Goal: Task Accomplishment & Management: Use online tool/utility

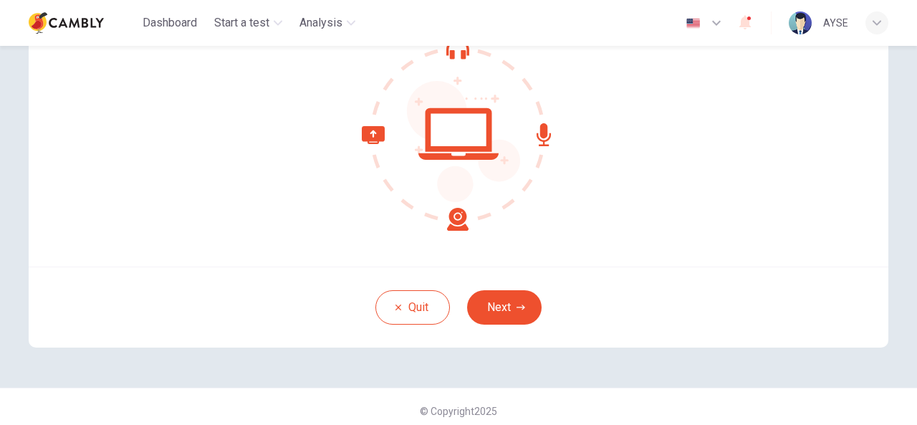
scroll to position [171, 0]
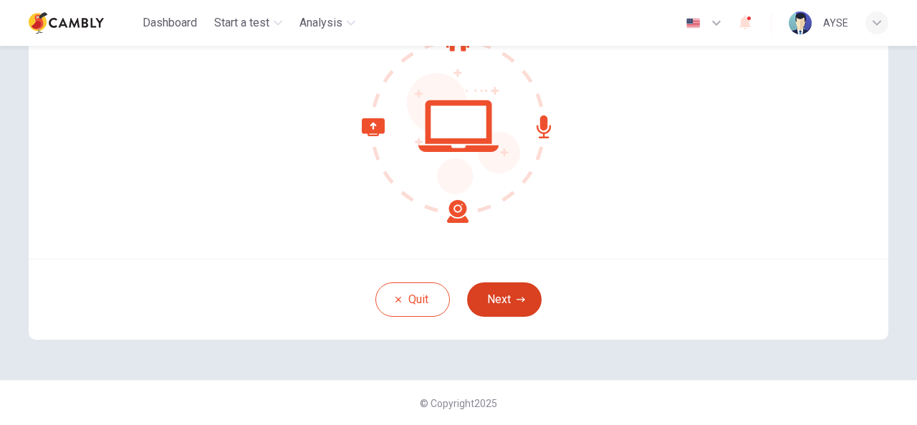
click at [495, 301] on button "Next" at bounding box center [504, 299] width 75 height 34
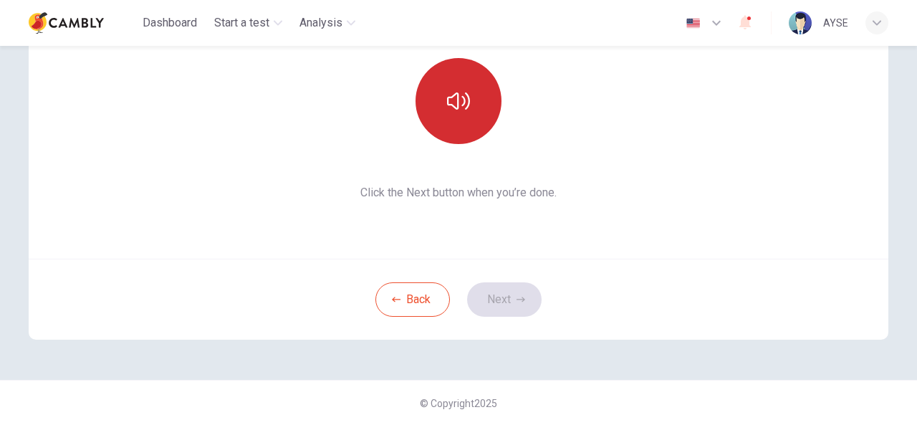
click at [447, 104] on icon "button" at bounding box center [458, 100] width 23 height 17
click at [493, 296] on button "Next" at bounding box center [504, 299] width 75 height 34
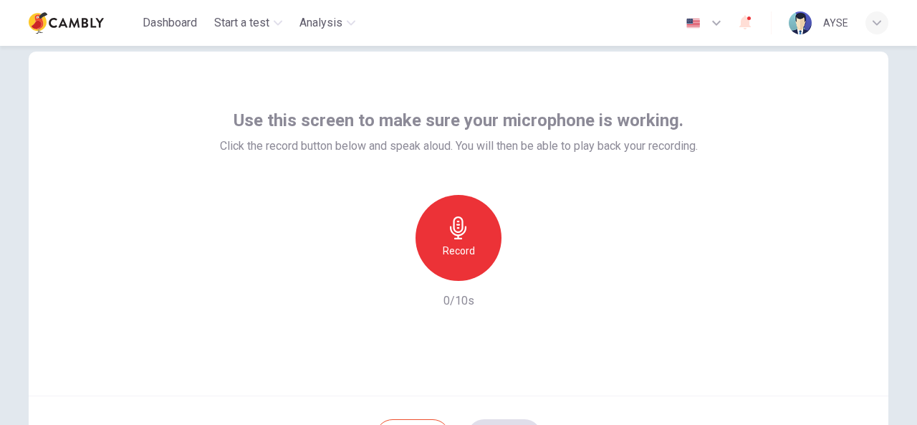
scroll to position [28, 0]
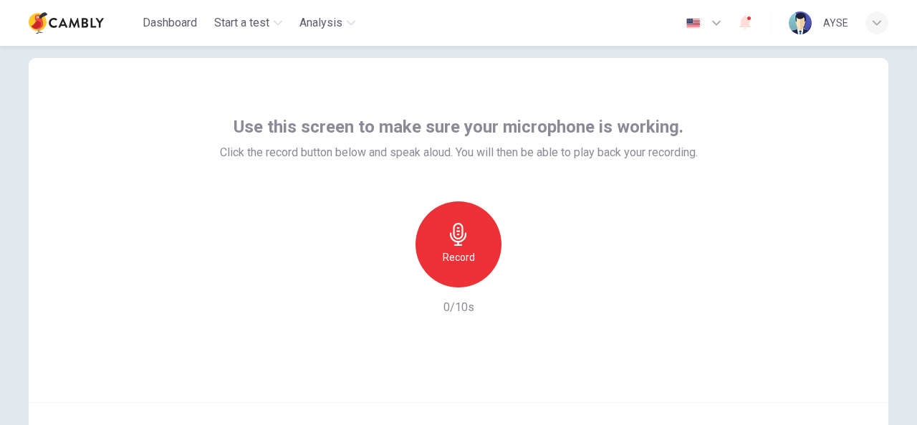
click at [453, 249] on h6 "Record" at bounding box center [459, 257] width 32 height 17
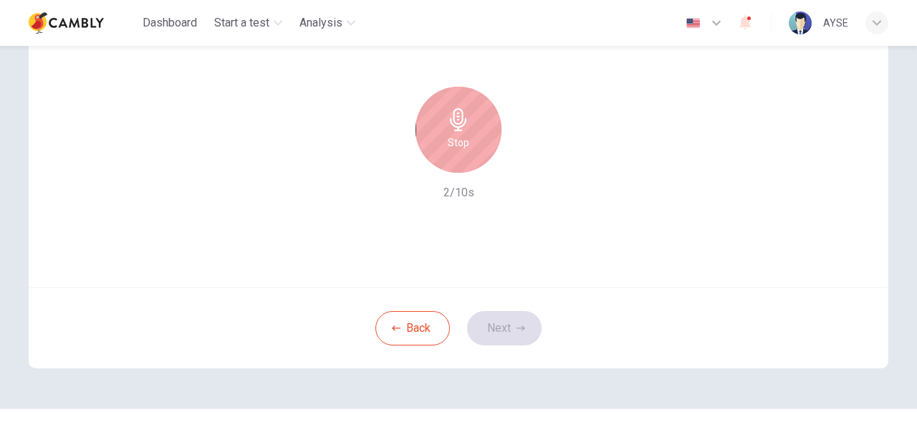
scroll to position [171, 0]
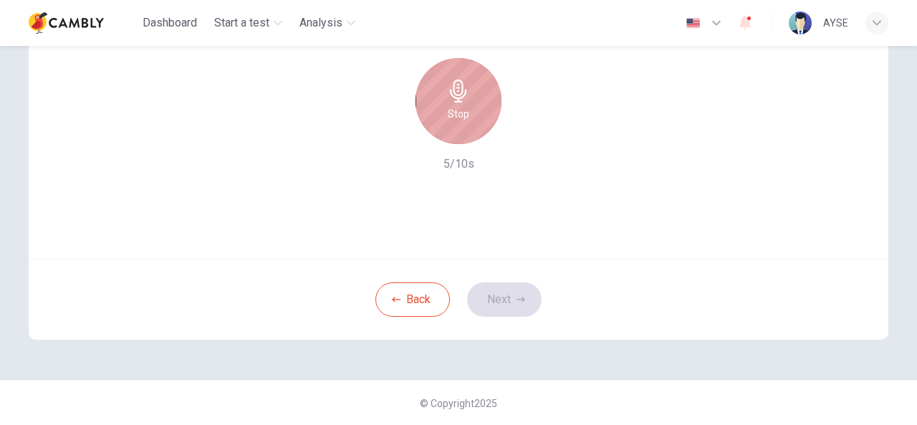
click at [453, 97] on icon "button" at bounding box center [458, 91] width 16 height 23
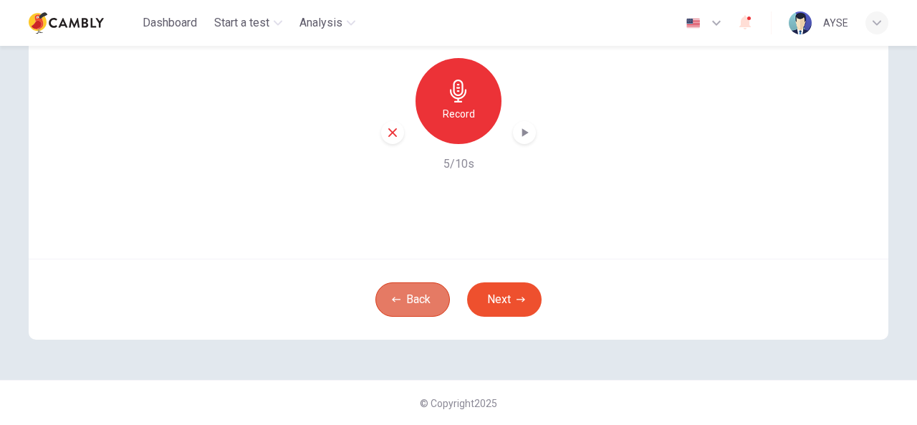
click at [414, 304] on button "Back" at bounding box center [412, 299] width 75 height 34
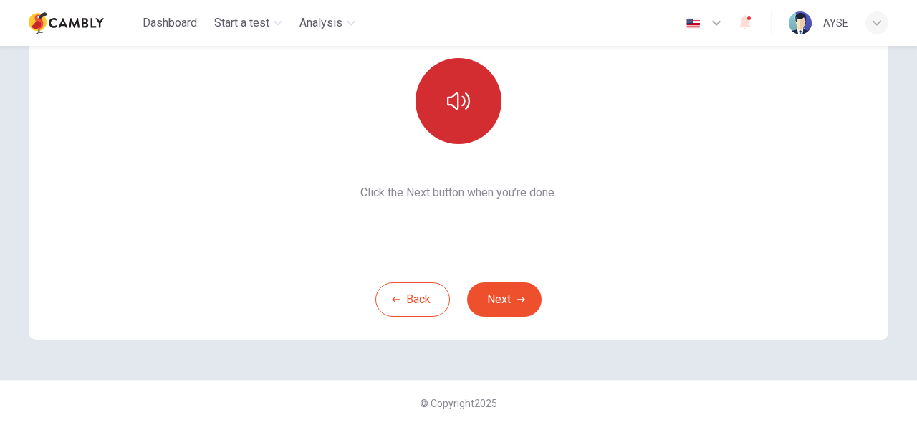
click at [459, 95] on icon "button" at bounding box center [458, 101] width 23 height 23
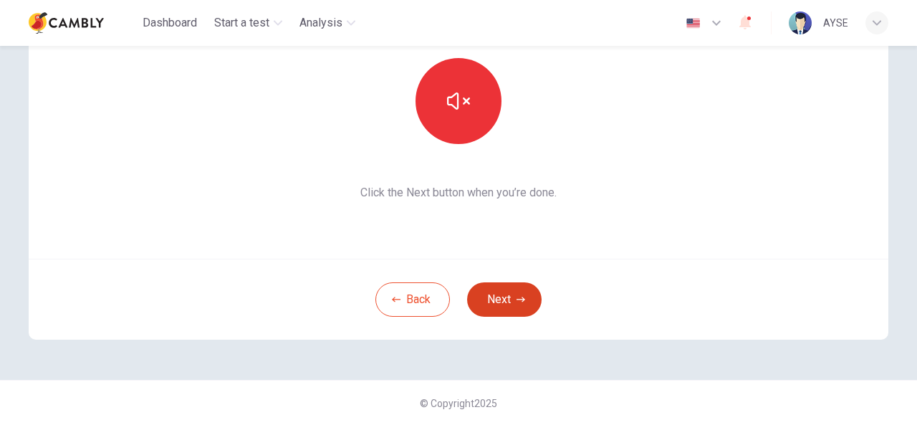
click at [492, 299] on button "Next" at bounding box center [504, 299] width 75 height 34
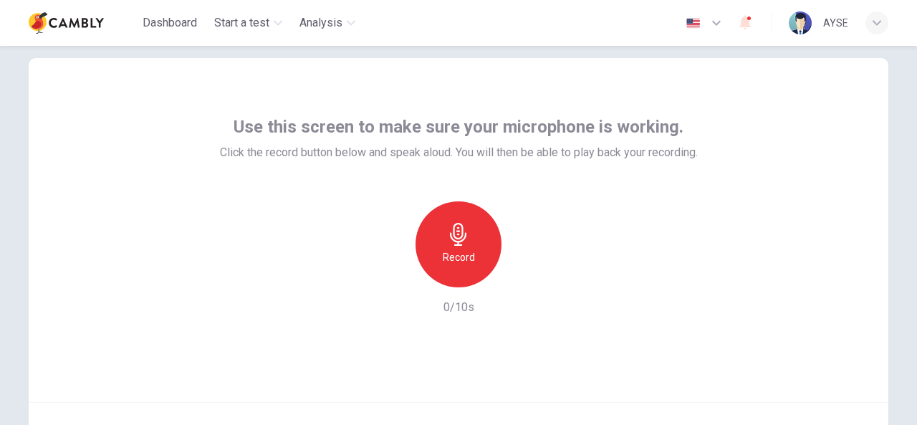
scroll to position [100, 0]
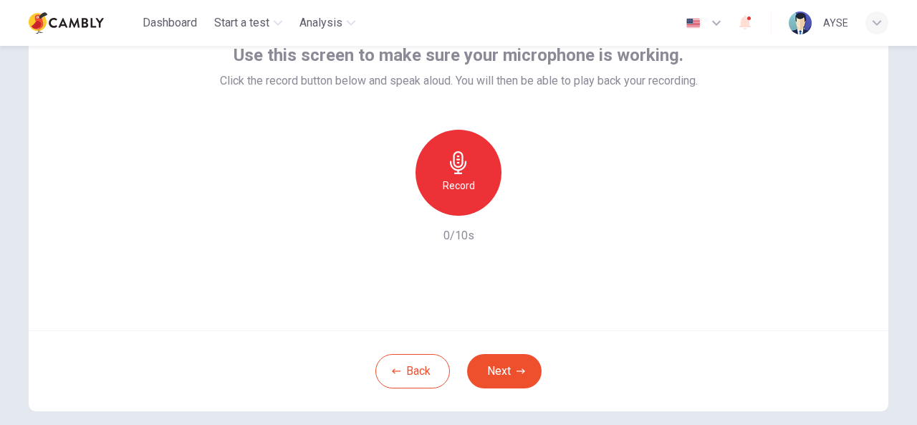
click at [459, 176] on div "Record" at bounding box center [459, 173] width 86 height 86
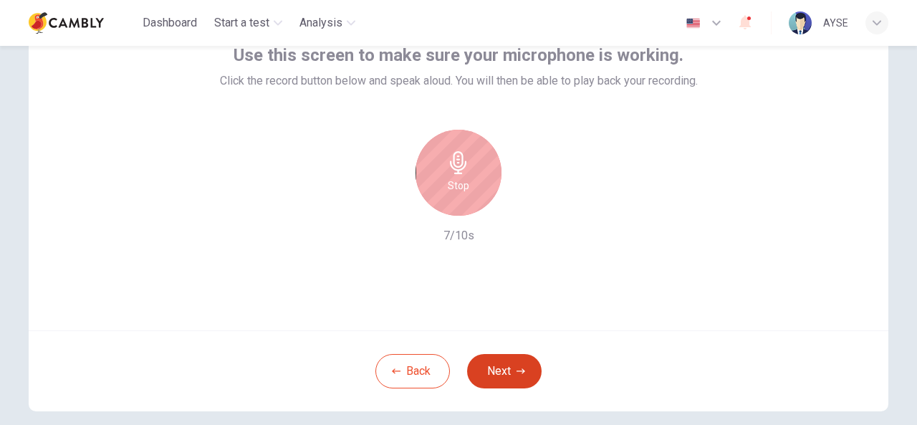
click at [512, 373] on button "Next" at bounding box center [504, 371] width 75 height 34
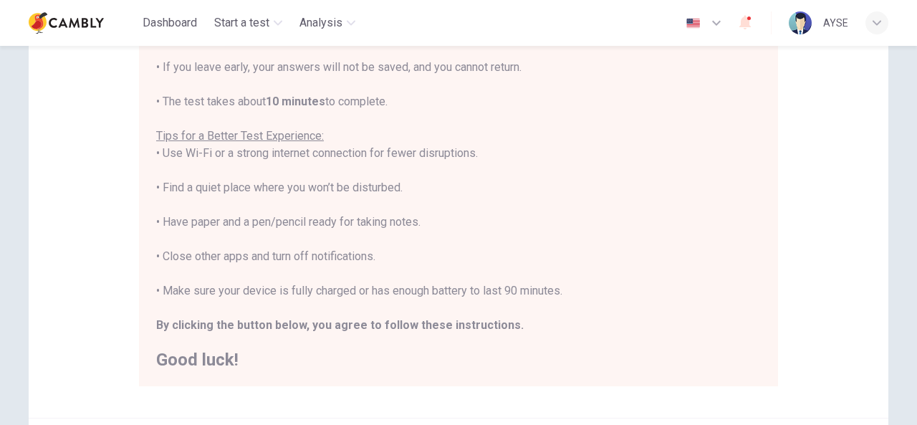
scroll to position [243, 0]
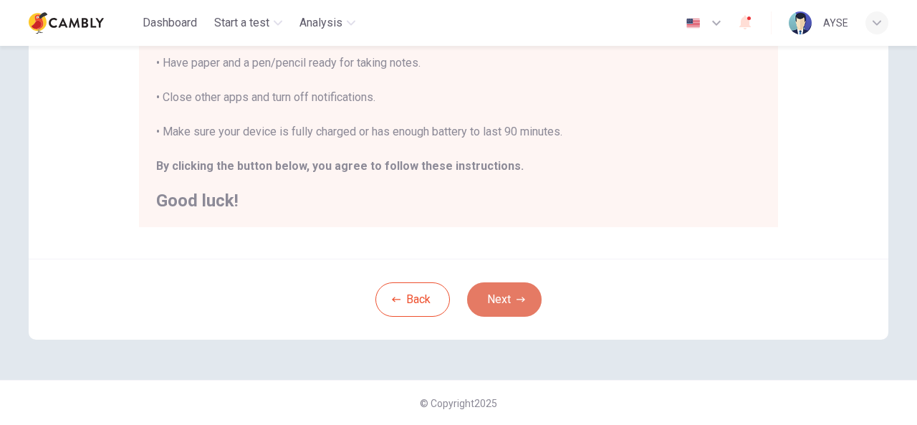
click at [508, 296] on button "Next" at bounding box center [504, 299] width 75 height 34
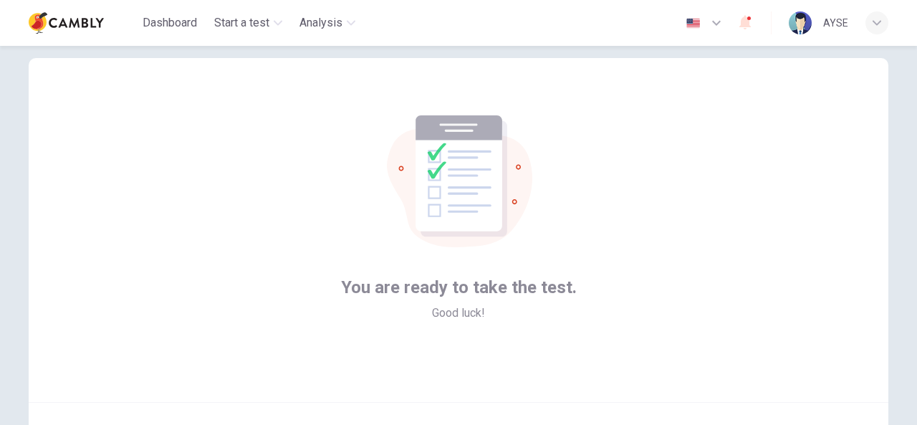
scroll to position [171, 0]
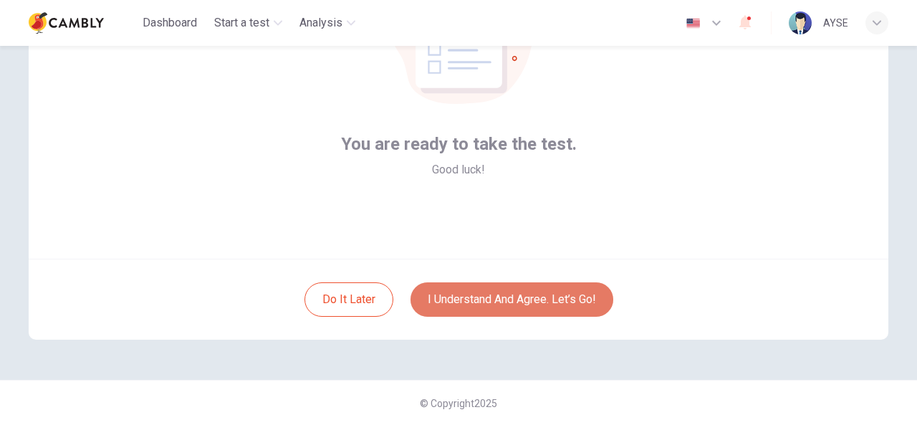
click at [484, 300] on button "I understand and agree. Let’s go!" at bounding box center [512, 299] width 203 height 34
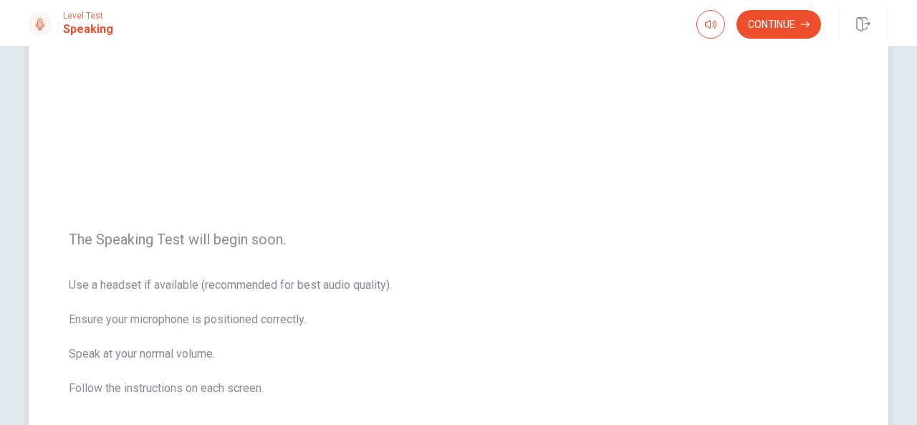
scroll to position [62, 0]
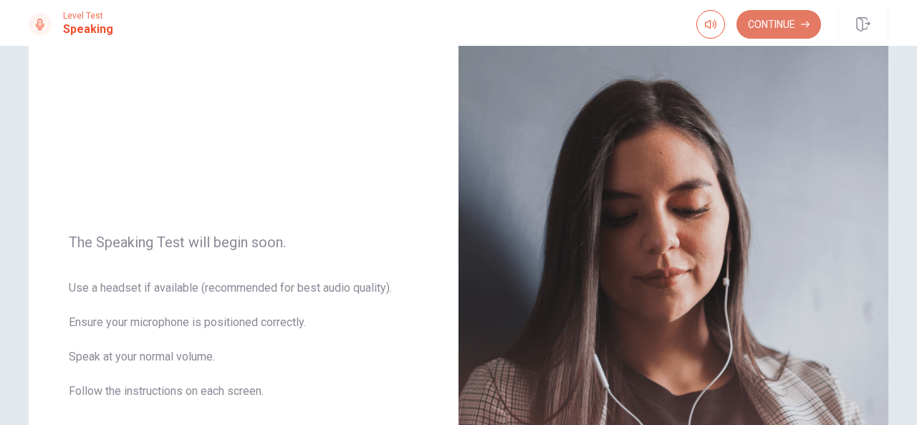
click at [767, 22] on button "Continue" at bounding box center [779, 24] width 85 height 29
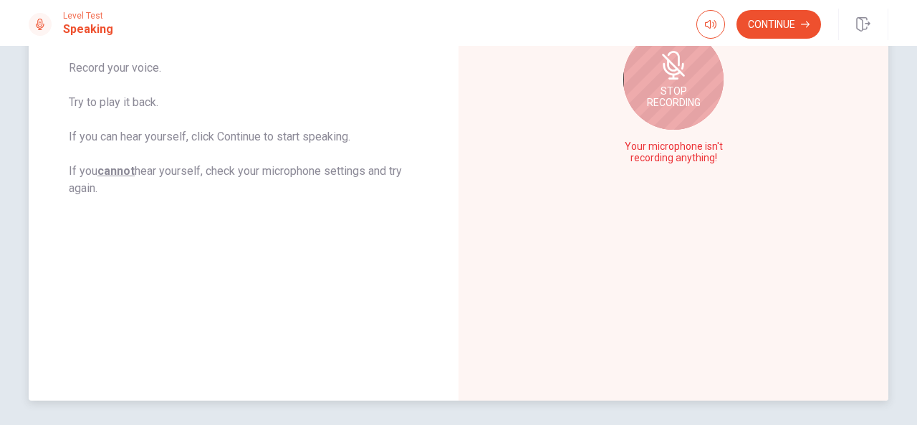
scroll to position [277, 0]
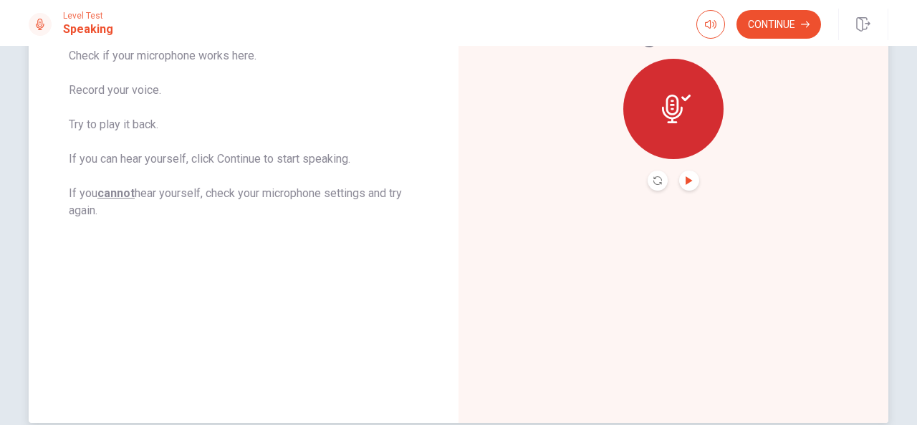
click at [689, 183] on icon "Play Audio" at bounding box center [689, 180] width 9 height 9
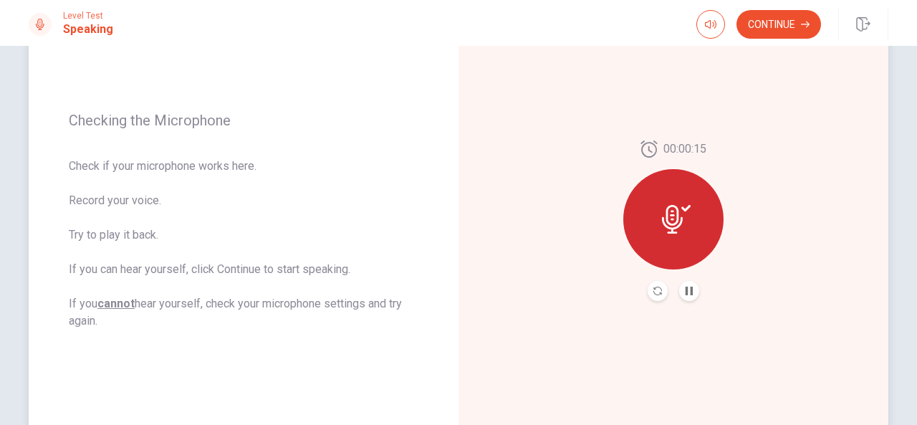
scroll to position [133, 0]
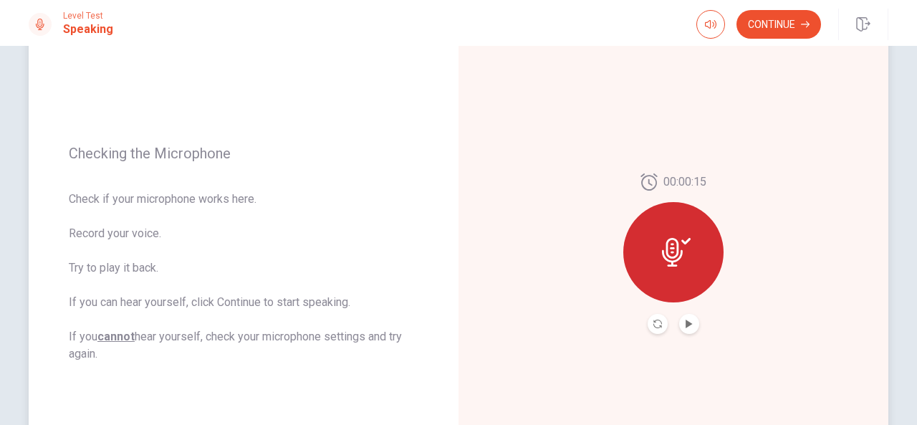
click at [535, 160] on div "00:00:15" at bounding box center [674, 253] width 430 height 625
click at [689, 323] on icon "Play Audio" at bounding box center [689, 324] width 6 height 9
click at [669, 244] on icon at bounding box center [672, 252] width 21 height 29
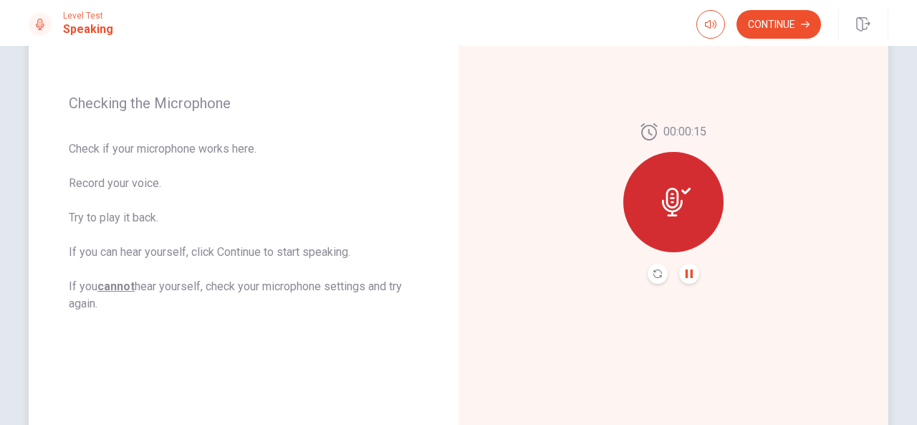
scroll to position [205, 0]
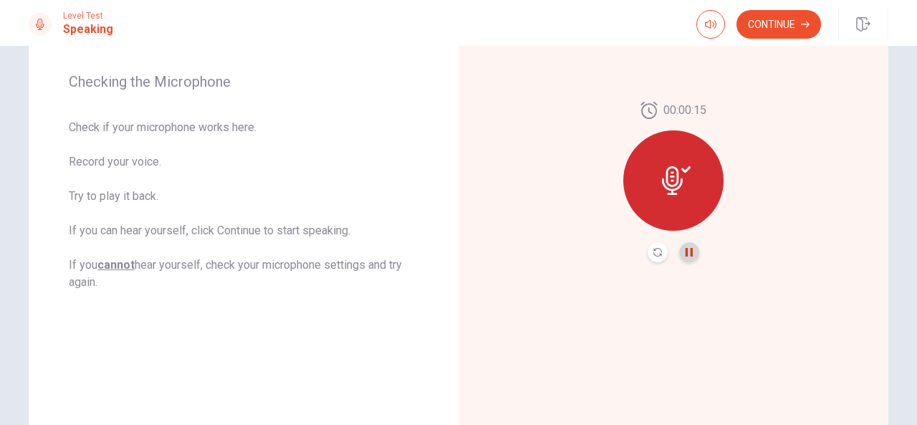
click at [685, 259] on button "Pause Audio" at bounding box center [689, 252] width 20 height 20
click at [672, 176] on icon at bounding box center [676, 180] width 29 height 29
click at [681, 167] on icon at bounding box center [676, 180] width 29 height 29
click at [652, 246] on button "Record Again" at bounding box center [658, 252] width 20 height 20
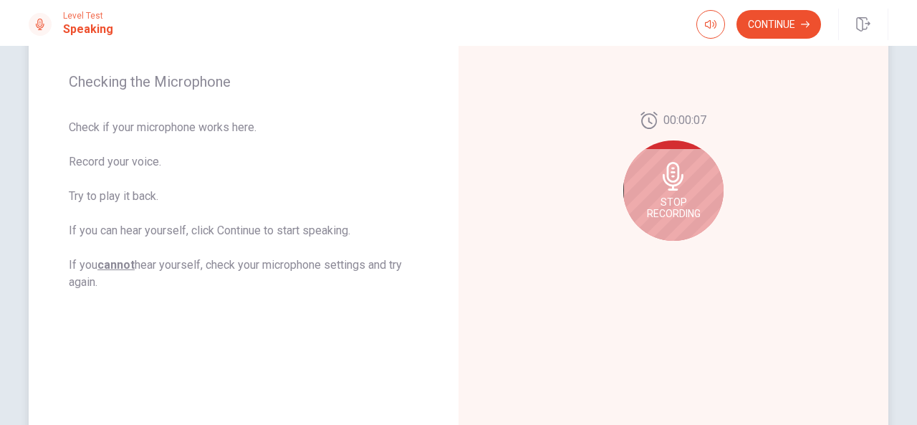
click at [671, 190] on div "Stop Recording" at bounding box center [673, 190] width 100 height 100
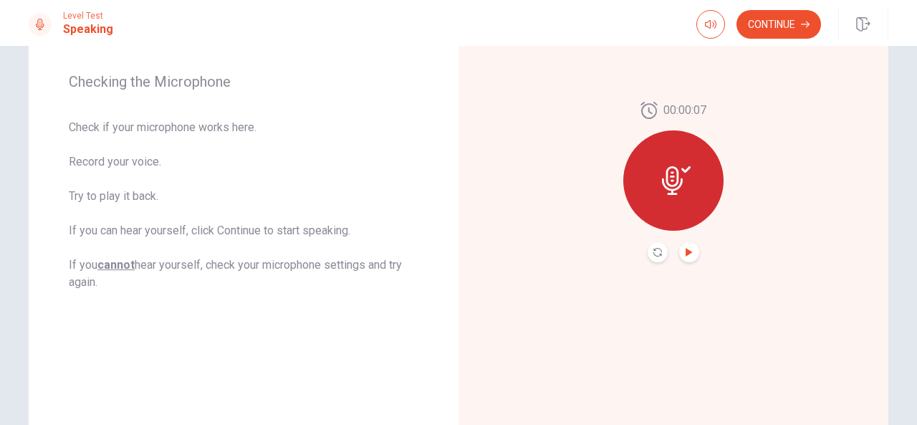
click at [686, 253] on icon "Play Audio" at bounding box center [689, 252] width 6 height 9
click at [785, 22] on button "Continue" at bounding box center [779, 24] width 85 height 29
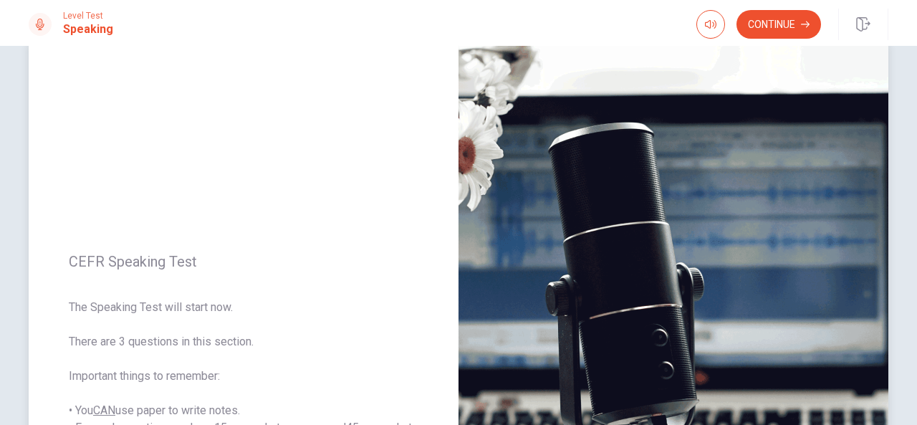
scroll to position [0, 0]
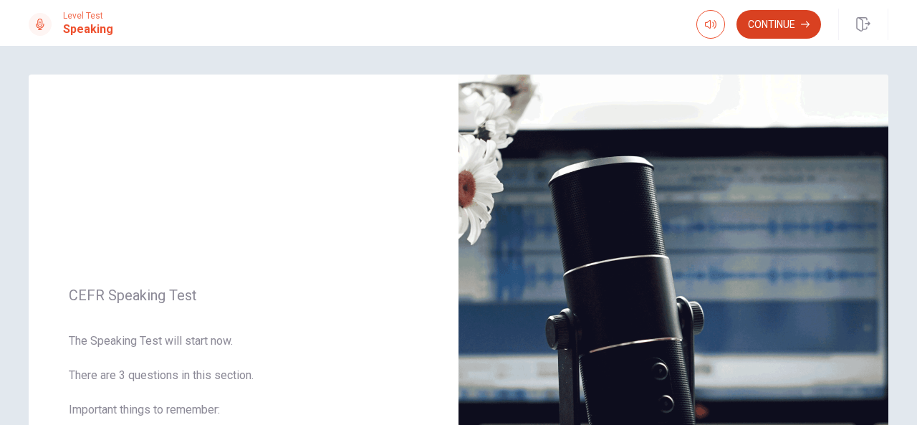
click at [777, 28] on button "Continue" at bounding box center [779, 24] width 85 height 29
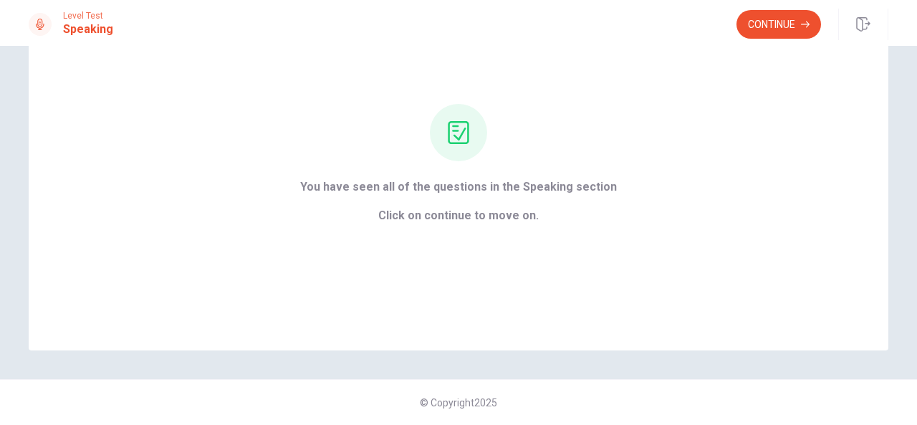
scroll to position [96, 0]
click at [772, 22] on button "Continue" at bounding box center [779, 24] width 85 height 29
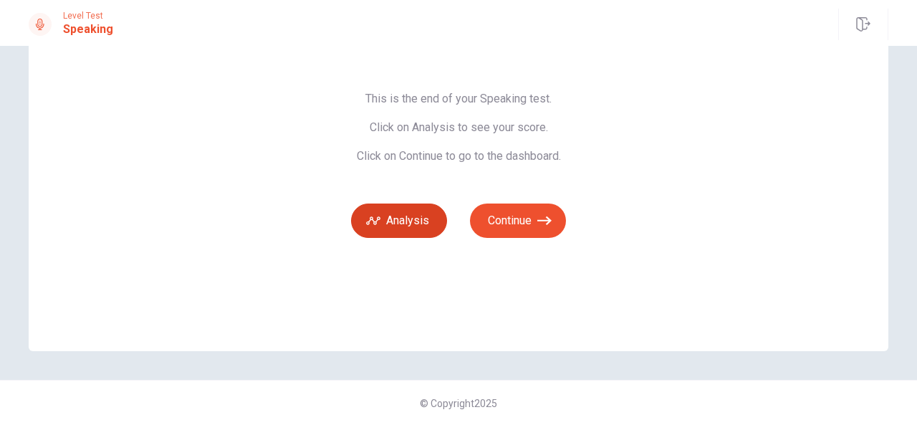
click at [400, 217] on button "Analysis" at bounding box center [399, 220] width 96 height 34
